Goal: Task Accomplishment & Management: Manage account settings

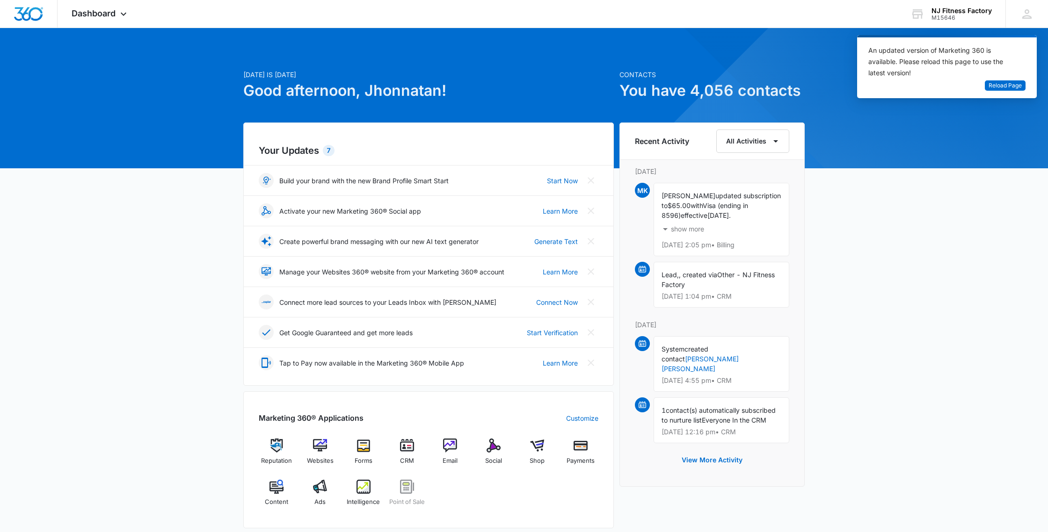
click at [60, 46] on div "Today is Friday, August 8th Good afternoon, Jhonnatan! Contacts You have 4,056 …" at bounding box center [524, 436] width 1048 height 792
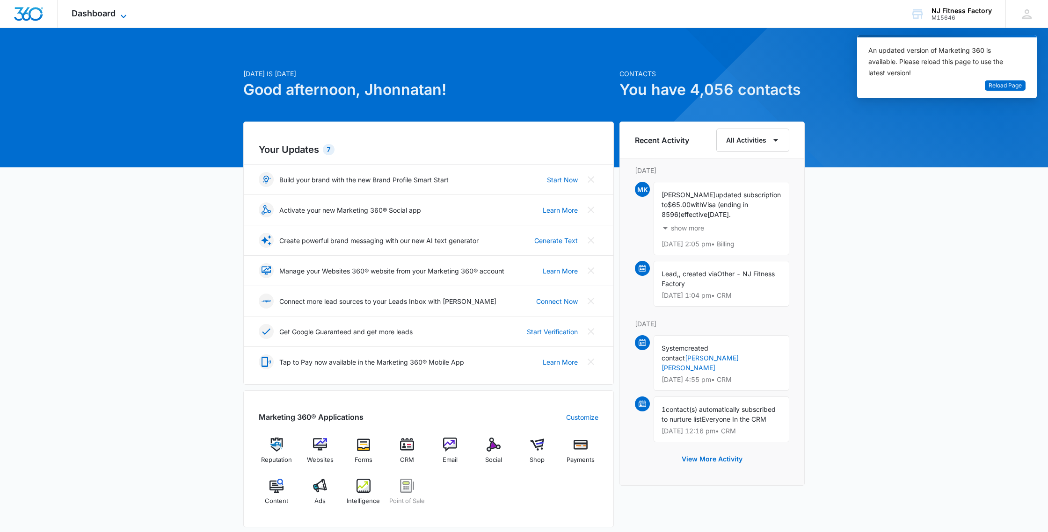
click at [106, 17] on span "Dashboard" at bounding box center [94, 13] width 44 height 10
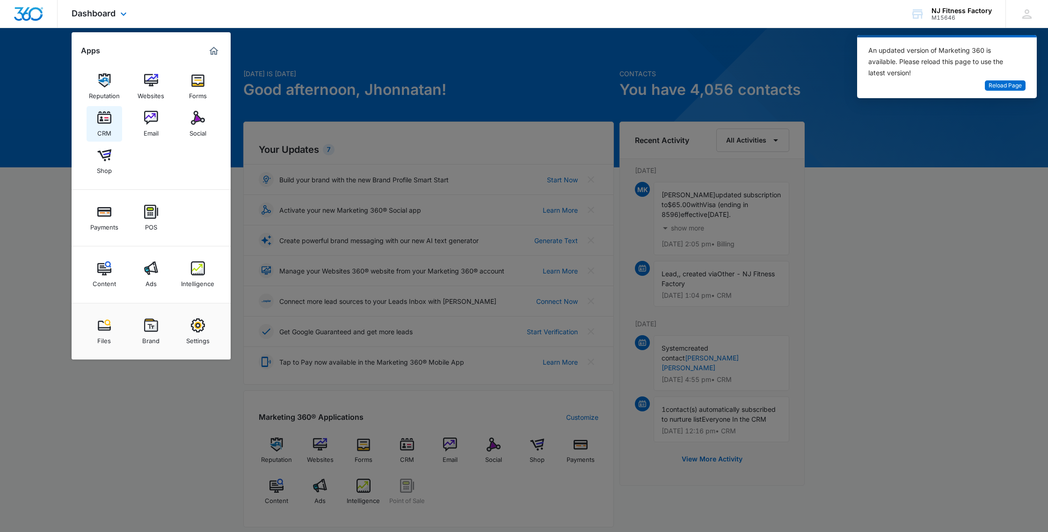
click at [101, 123] on img at bounding box center [104, 118] width 14 height 14
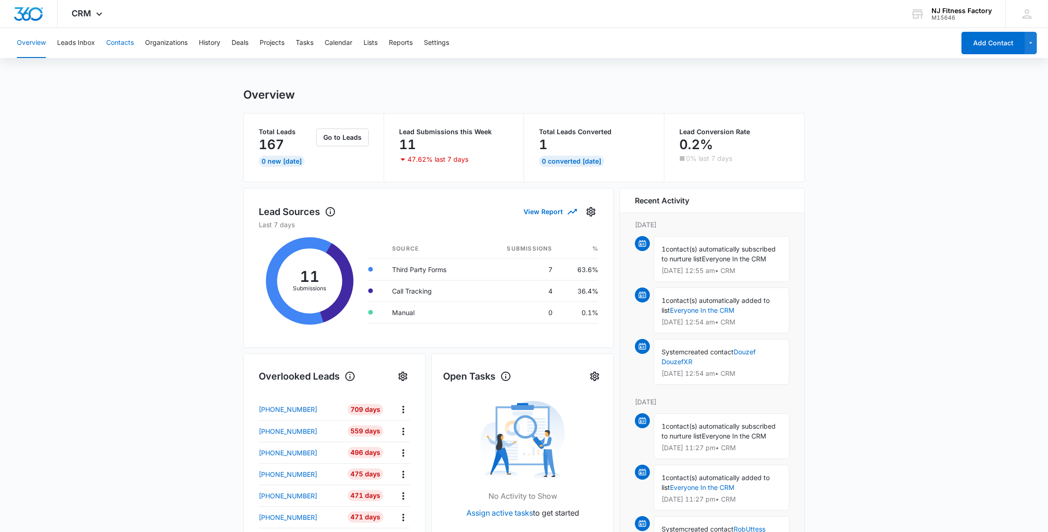
click at [124, 42] on button "Contacts" at bounding box center [120, 43] width 28 height 30
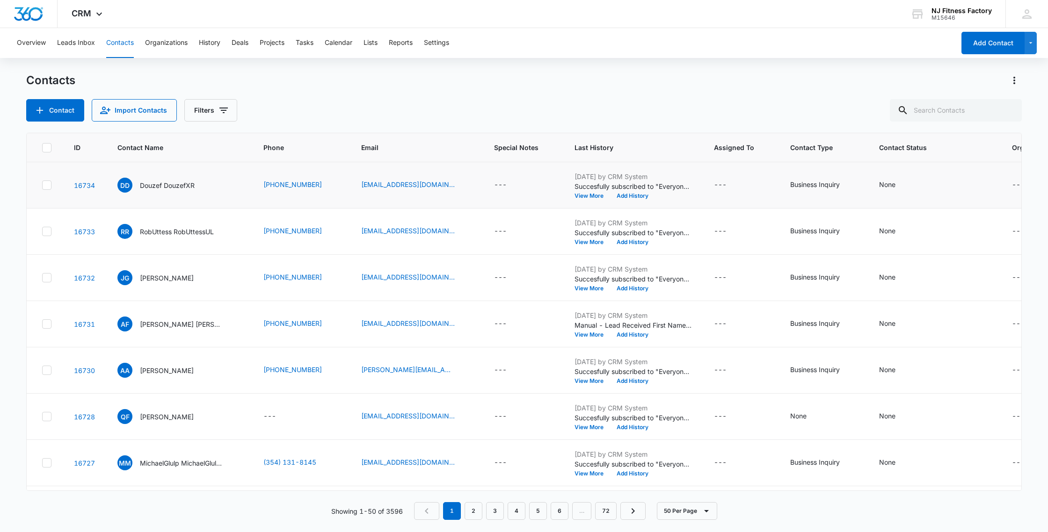
click at [45, 185] on icon at bounding box center [47, 185] width 8 height 8
click at [42, 185] on input "checkbox" at bounding box center [42, 185] width 0 height 0
checkbox input "true"
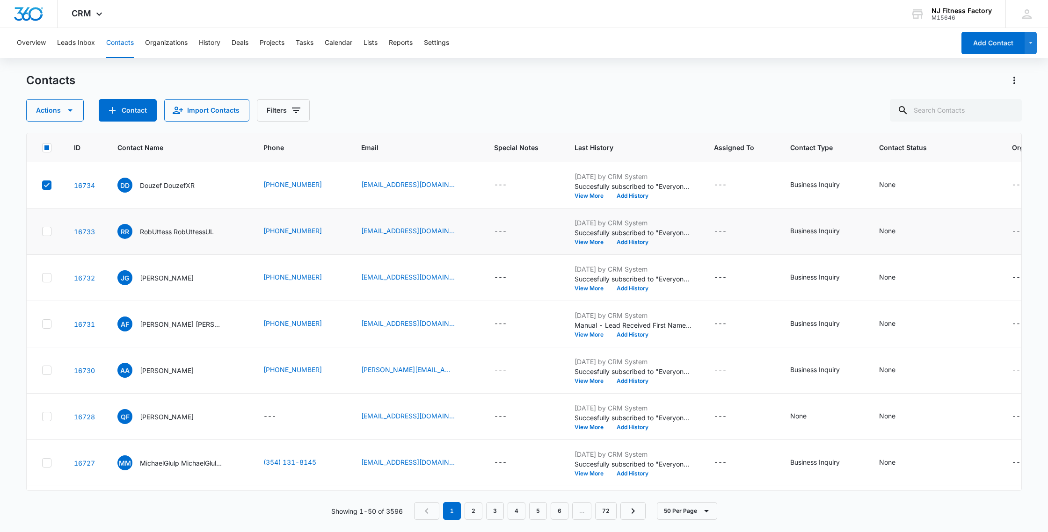
click at [48, 232] on icon at bounding box center [47, 231] width 6 height 4
click at [42, 232] on input "checkbox" at bounding box center [42, 232] width 0 height 0
checkbox input "true"
click at [45, 327] on td at bounding box center [45, 324] width 36 height 46
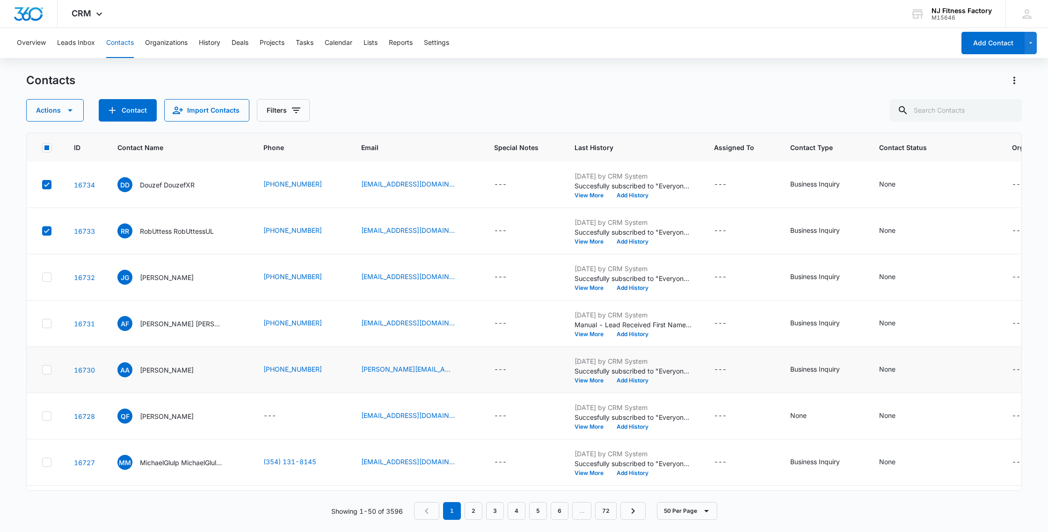
click at [44, 371] on icon at bounding box center [47, 370] width 8 height 8
click at [42, 370] on input "checkbox" at bounding box center [42, 370] width 0 height 0
checkbox input "true"
click at [47, 328] on td at bounding box center [45, 324] width 36 height 46
click at [46, 327] on icon at bounding box center [47, 323] width 8 height 8
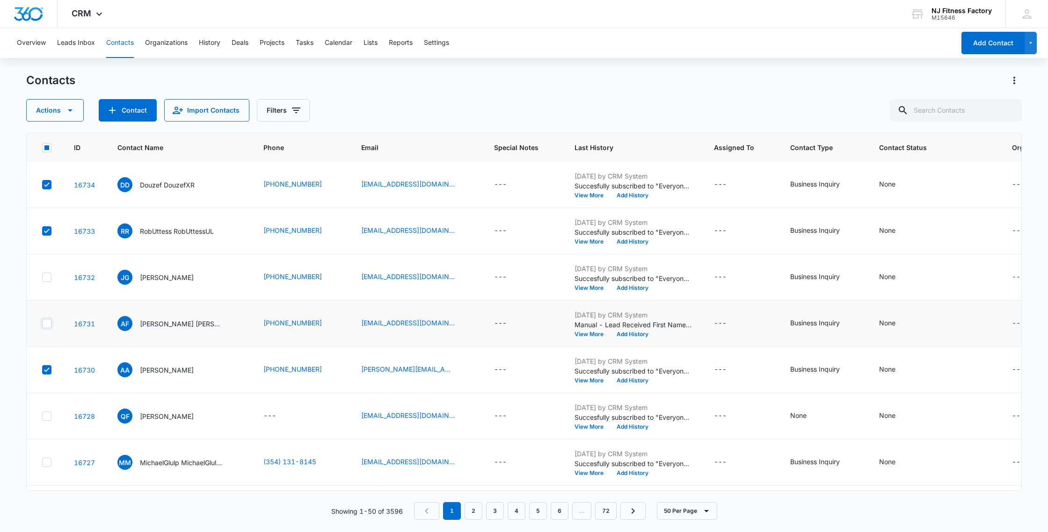
click at [42, 324] on input "checkbox" at bounding box center [42, 324] width 0 height 0
checkbox input "true"
click at [70, 118] on button "Actions" at bounding box center [55, 110] width 58 height 22
click at [65, 195] on div "Delete" at bounding box center [59, 196] width 42 height 7
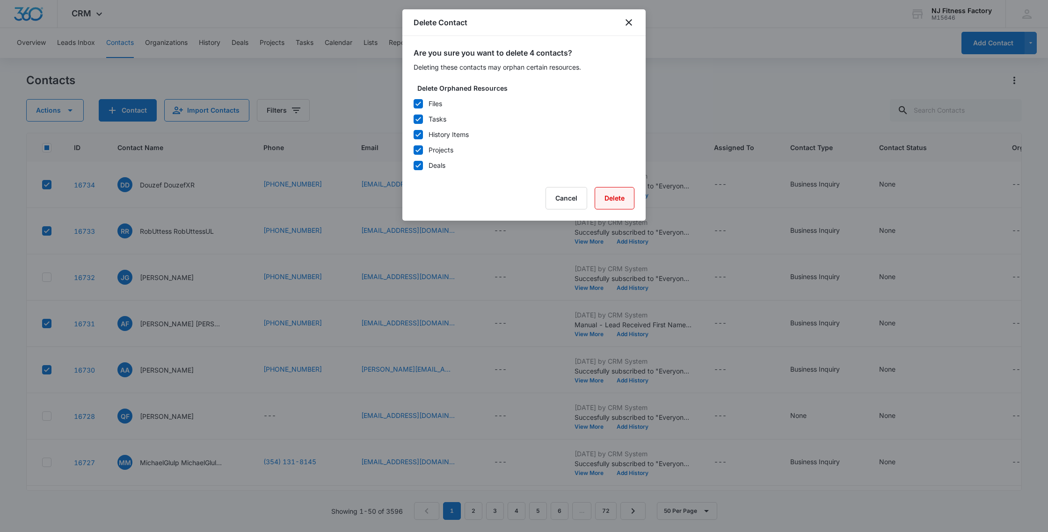
click at [605, 197] on button "Delete" at bounding box center [614, 198] width 40 height 22
click at [620, 200] on button "Delete" at bounding box center [614, 198] width 40 height 22
